Goal: Find specific page/section: Find specific page/section

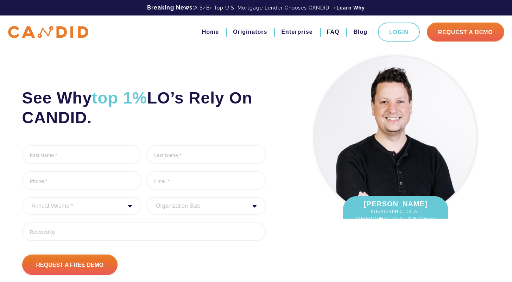
click at [65, 35] on img at bounding box center [48, 32] width 80 height 12
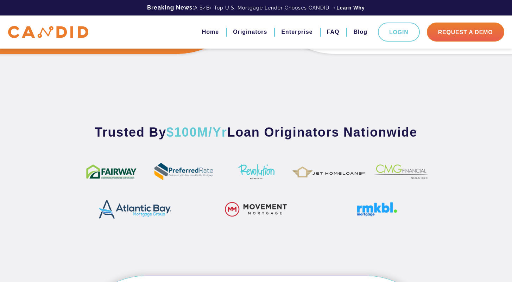
scroll to position [378, 0]
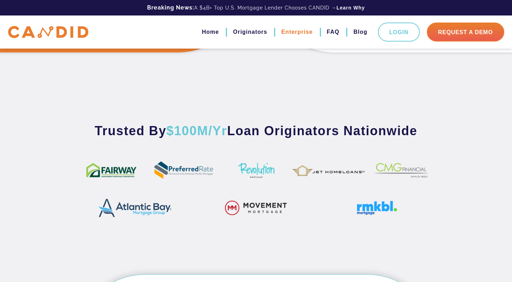
click at [298, 32] on link "Enterprise" at bounding box center [296, 32] width 31 height 12
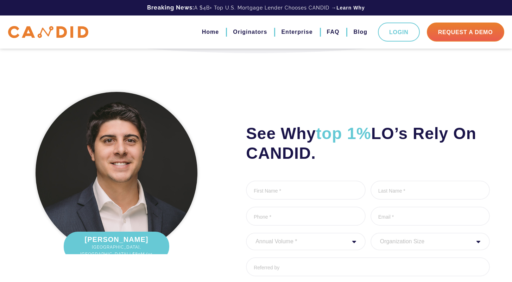
scroll to position [1845, 0]
